Goal: Entertainment & Leisure: Consume media (video, audio)

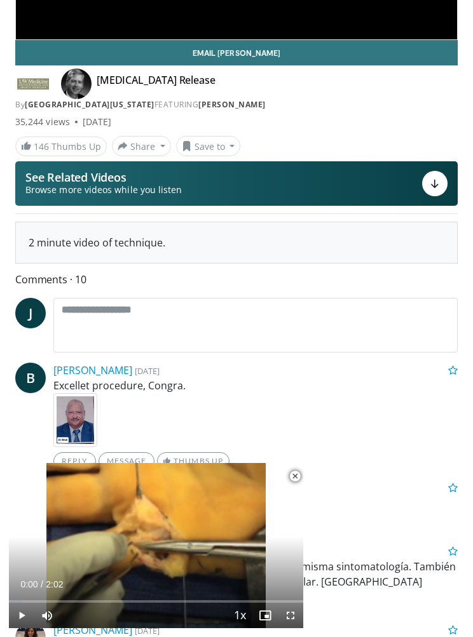
scroll to position [278, 0]
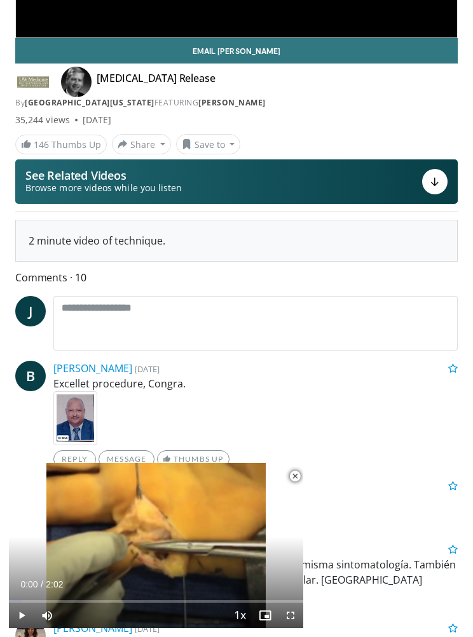
click at [301, 489] on span "Video Player" at bounding box center [294, 476] width 25 height 25
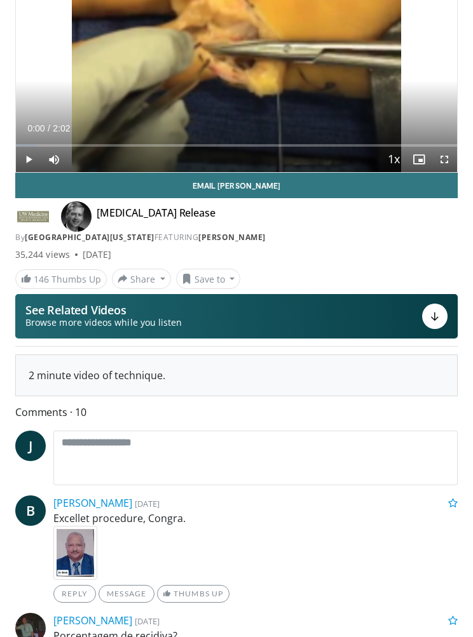
scroll to position [0, 0]
